Goal: Navigation & Orientation: Find specific page/section

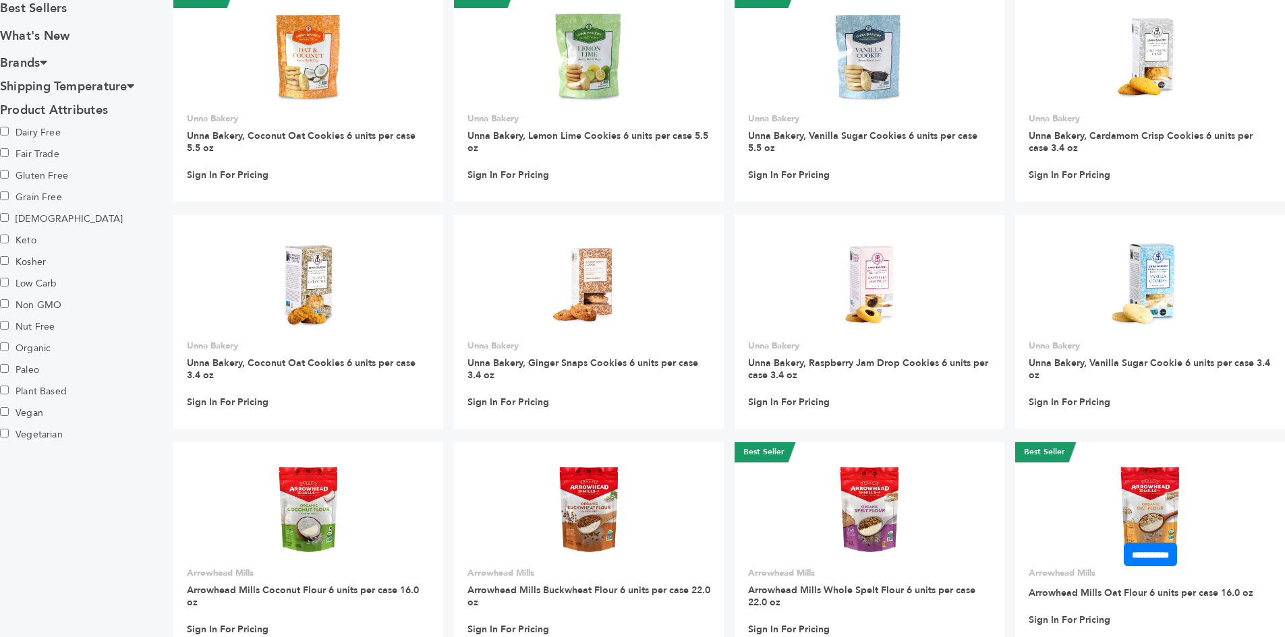
scroll to position [892, 0]
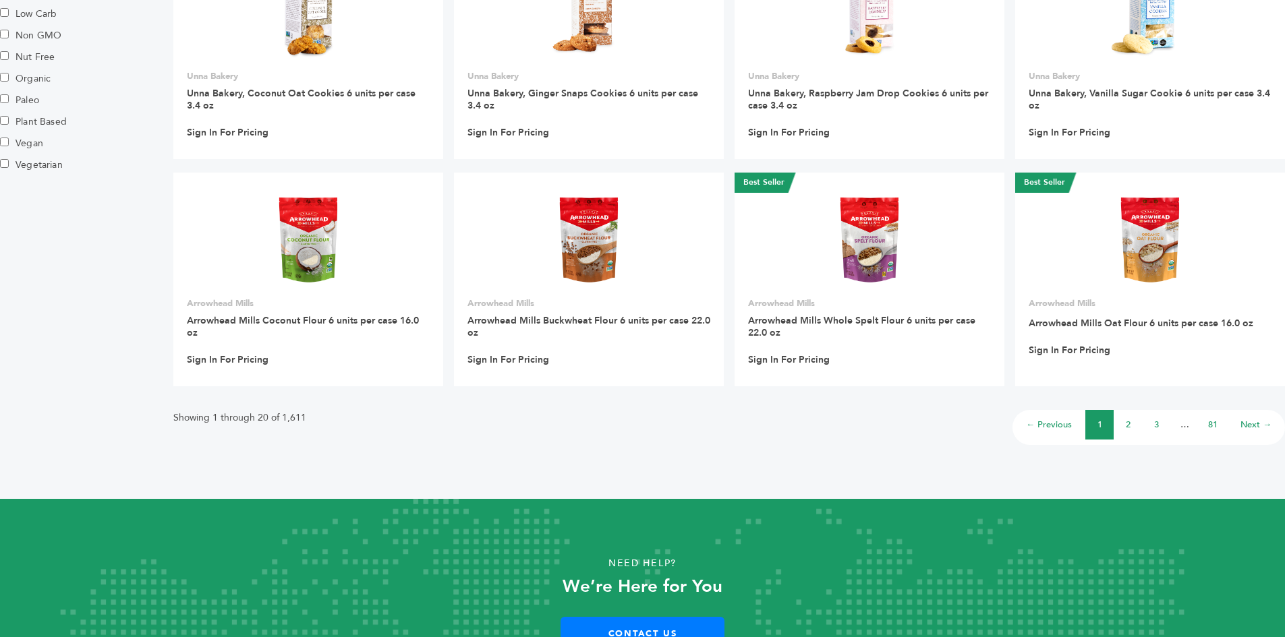
click at [1157, 423] on link "3" at bounding box center [1156, 425] width 5 height 12
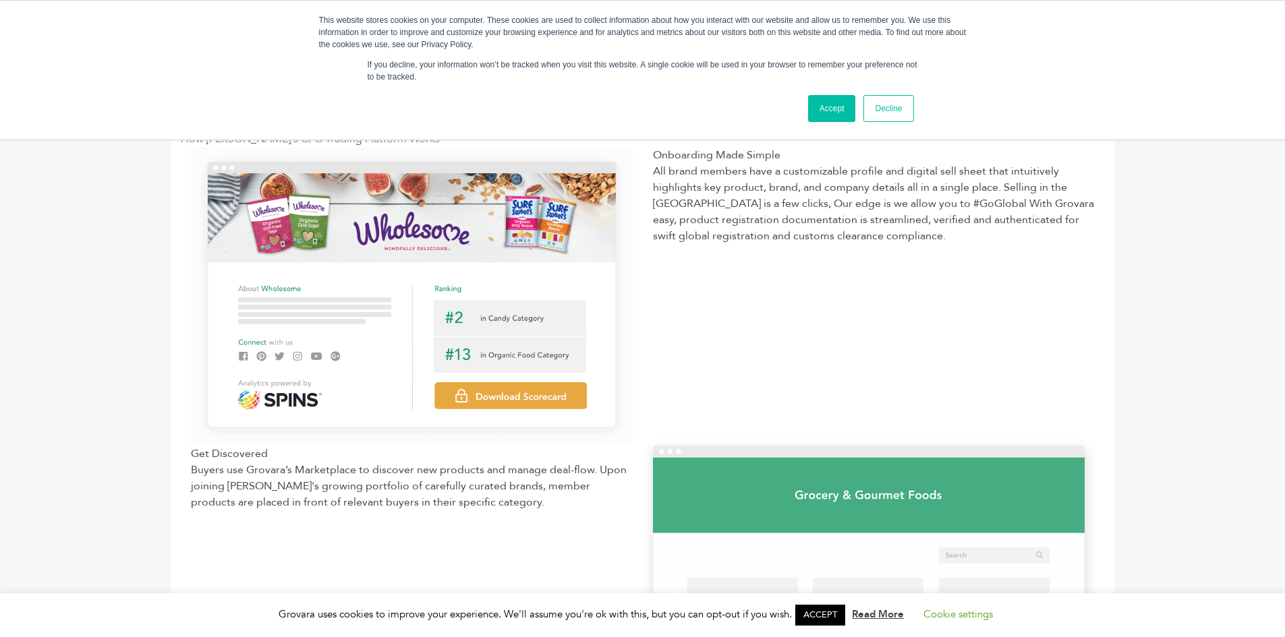
scroll to position [337, 0]
